Goal: Register for event/course

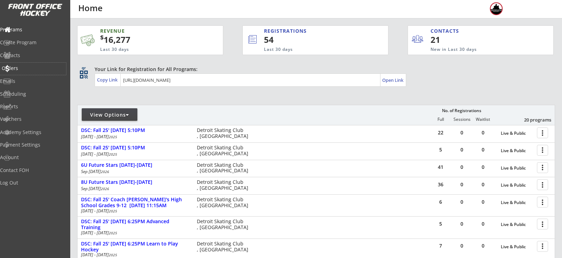
click at [23, 70] on div "Orders" at bounding box center [33, 68] width 63 height 5
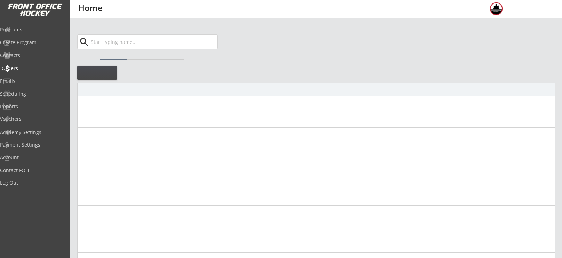
click at [23, 70] on div "Orders" at bounding box center [33, 68] width 63 height 5
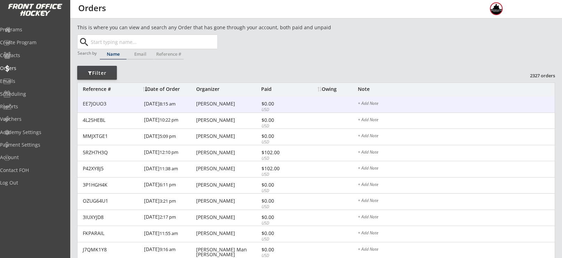
click at [224, 103] on div "[PERSON_NAME]" at bounding box center [227, 103] width 63 height 5
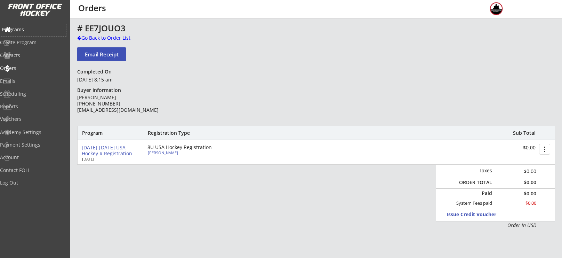
click at [27, 34] on div "Programs" at bounding box center [33, 30] width 66 height 12
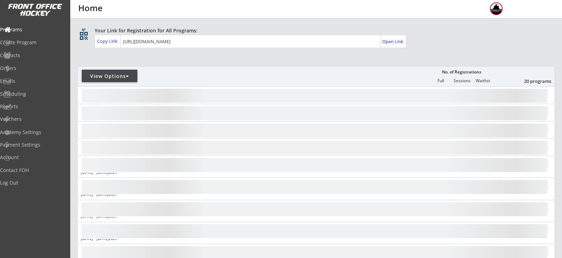
scroll to position [40, 0]
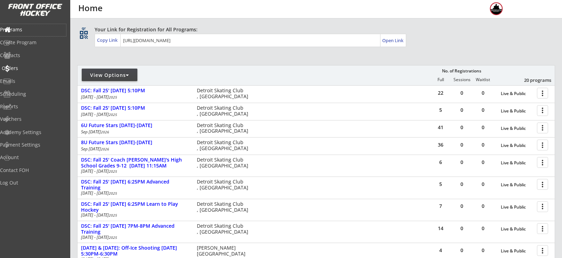
click at [28, 68] on div "Orders" at bounding box center [33, 68] width 63 height 5
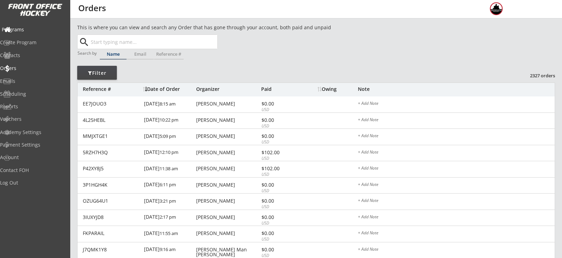
click at [33, 27] on div "Programs" at bounding box center [33, 29] width 63 height 5
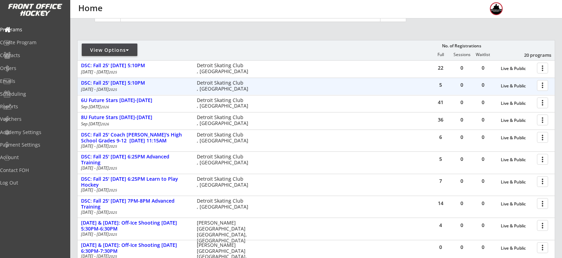
scroll to position [66, 0]
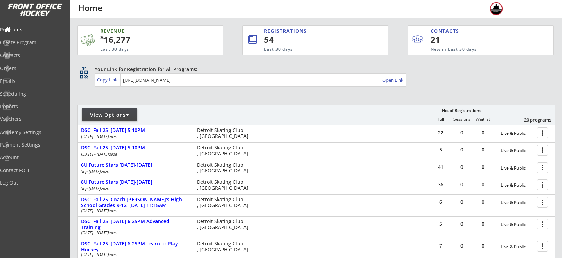
click at [128, 112] on div "View Options" at bounding box center [110, 114] width 56 height 7
select select ""Upcoming Programs""
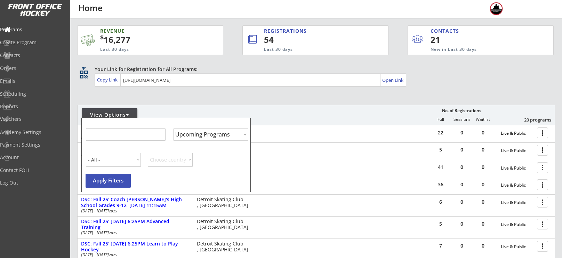
select select ""Upcoming Programs""
click at [134, 130] on input "input" at bounding box center [126, 134] width 80 height 12
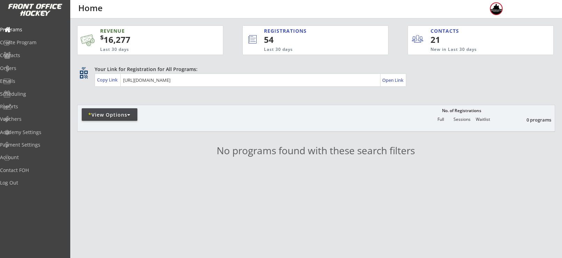
click at [122, 113] on div "* View Options" at bounding box center [110, 114] width 56 height 7
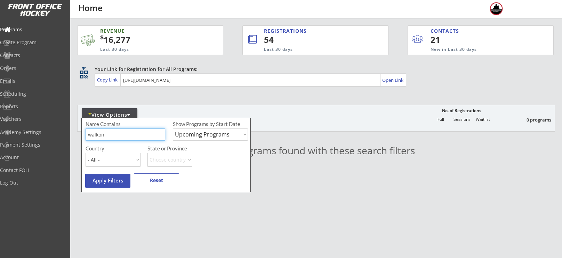
click at [120, 129] on input "input" at bounding box center [126, 134] width 80 height 12
type input "walk on"
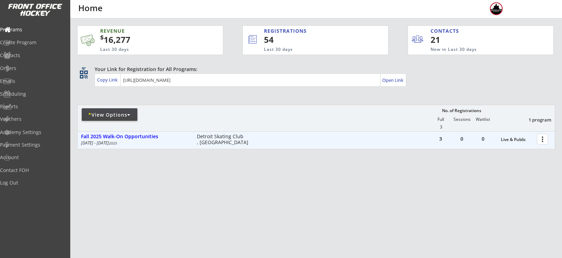
click at [546, 140] on div at bounding box center [544, 139] width 12 height 12
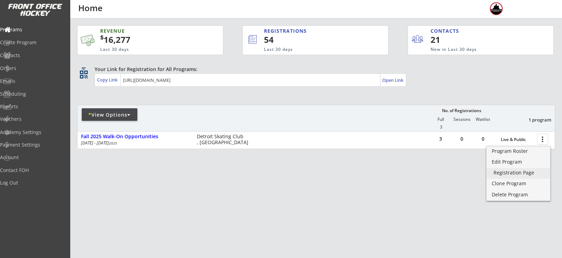
click at [518, 174] on div "Registration Page" at bounding box center [519, 172] width 50 height 5
